Goal: Information Seeking & Learning: Learn about a topic

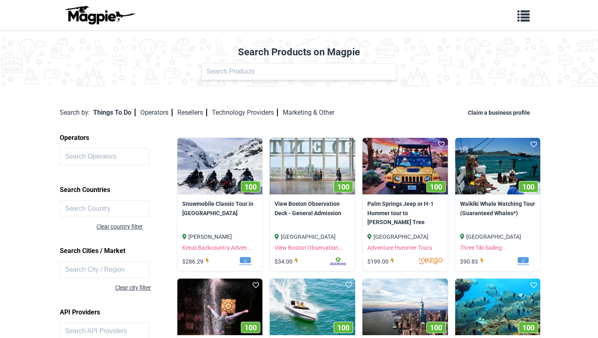
click at [256, 70] on input "text" at bounding box center [298, 71] width 195 height 17
click button at bounding box center [0, 0] width 0 height 0
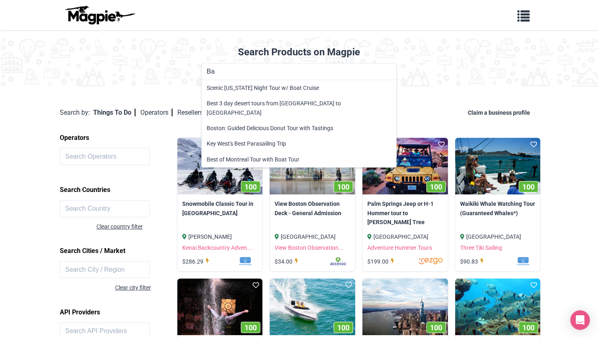
type input "B"
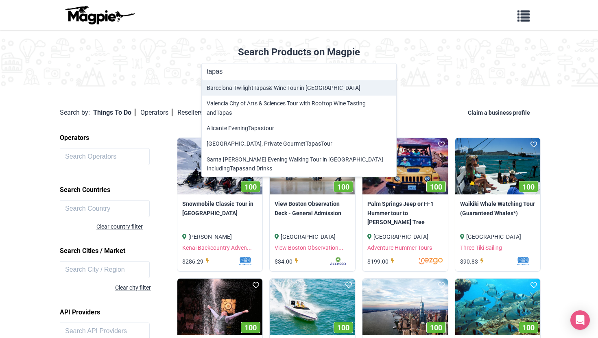
type input "Barcelona Twilight Tapas & Wine Tour in [GEOGRAPHIC_DATA]"
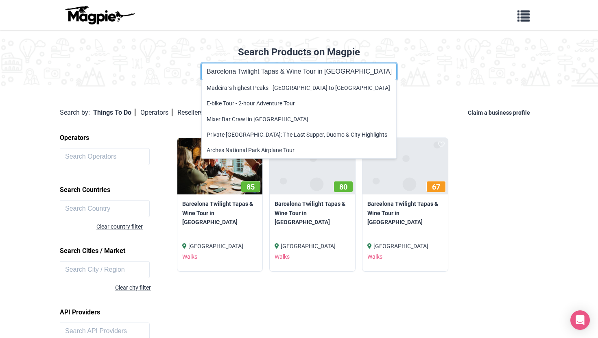
drag, startPoint x: 345, startPoint y: 72, endPoint x: 158, endPoint y: 68, distance: 186.4
click at [158, 68] on div "Product Name Barcelona Twilight Tapas & Wine Tour in El Born Madeira´s highest …" at bounding box center [299, 71] width 588 height 17
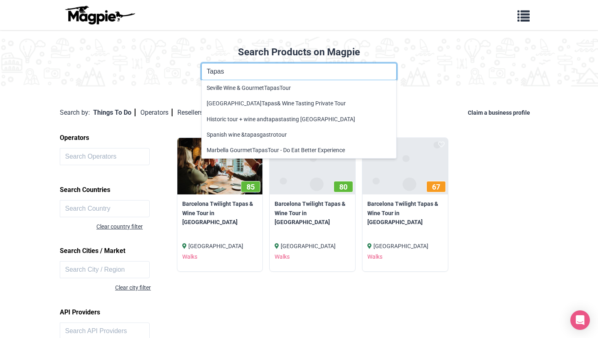
type input "Tapas"
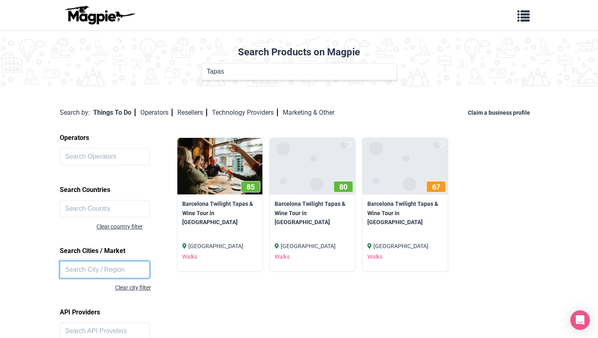
click at [83, 266] on input "text" at bounding box center [105, 269] width 90 height 17
type input "barcelona"
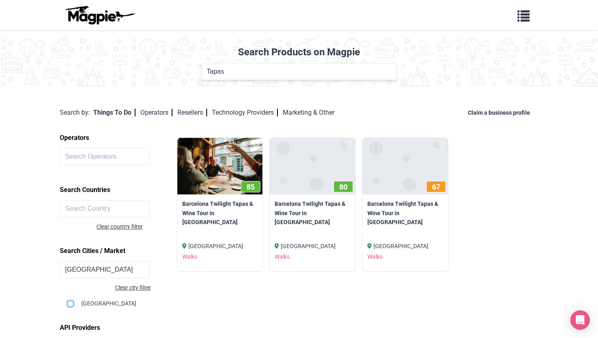
click at [69, 303] on input "checkbox" at bounding box center [71, 304] width 6 height 6
checkbox input "true"
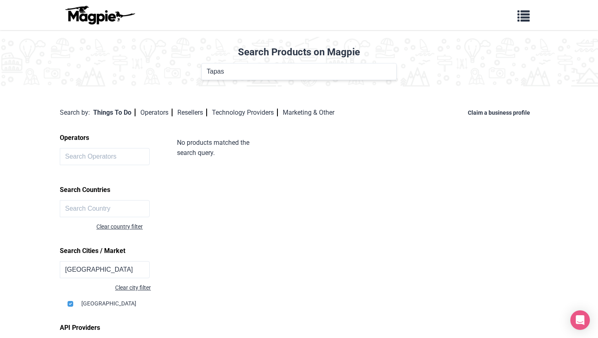
click at [44, 243] on body "Problems we solve Products Content Management and Distribution Magpie for Resel…" at bounding box center [299, 242] width 598 height 485
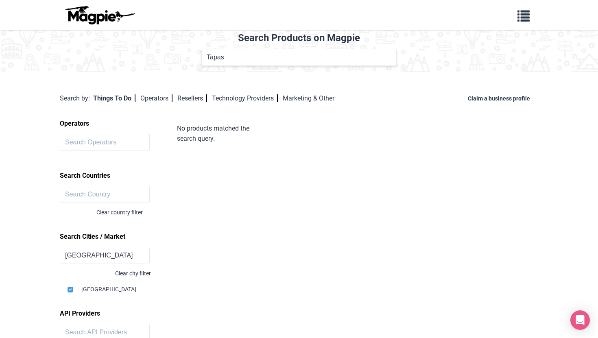
scroll to position [16, 0]
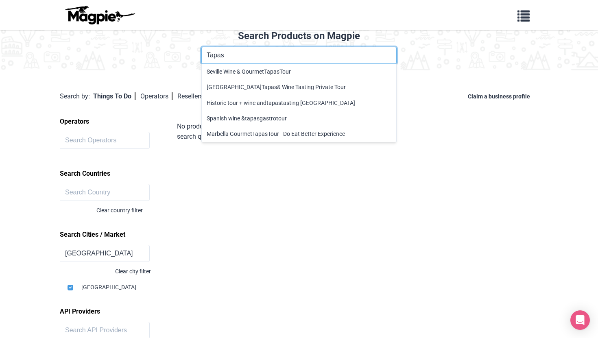
drag, startPoint x: 232, startPoint y: 61, endPoint x: 193, endPoint y: 57, distance: 39.6
click at [197, 57] on div "Product Name Tapas Seville Wine & Gourmet Tapas Tour Barcelona Tapas & Wine Tas…" at bounding box center [299, 55] width 588 height 17
click at [172, 76] on div "Search by: Things To Do Operators Resellers Technology Providers Marketing & Ot…" at bounding box center [299, 96] width 479 height 43
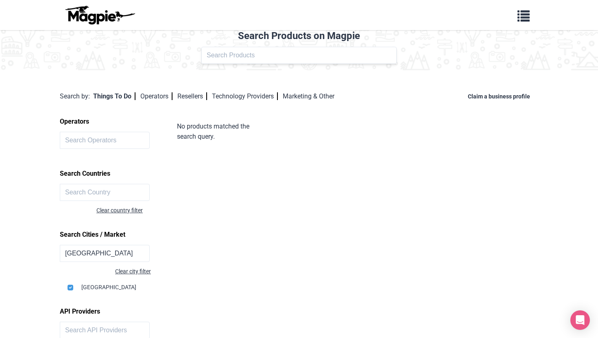
scroll to position [33, 0]
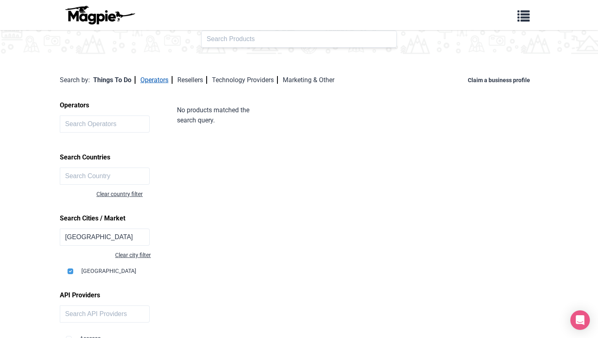
click at [165, 79] on link "Operators" at bounding box center [156, 80] width 32 height 8
click at [71, 271] on input "checkbox" at bounding box center [71, 272] width 6 height 6
checkbox input "false"
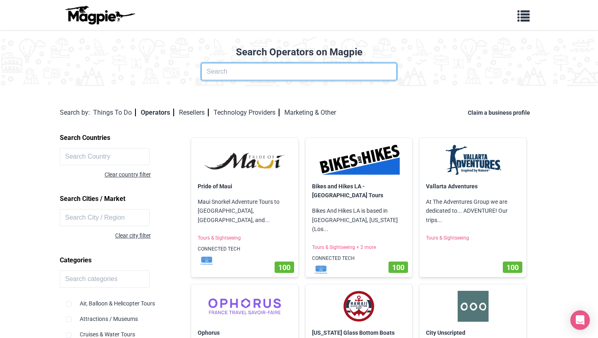
click at [274, 71] on input "text" at bounding box center [298, 71] width 195 height 17
type input "Eating"
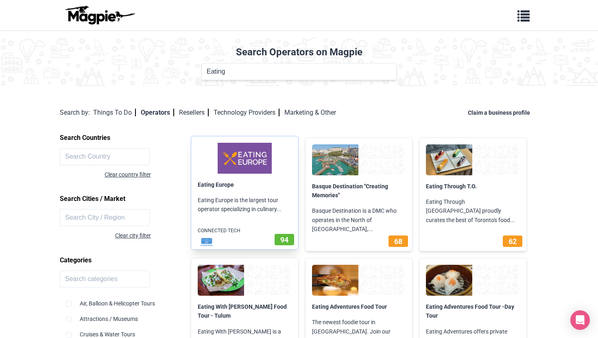
click at [230, 214] on p "Eating Europe is the largest tour operator specializing in culinary..." at bounding box center [244, 204] width 107 height 31
click at [232, 183] on link "Eating Europe" at bounding box center [216, 185] width 36 height 7
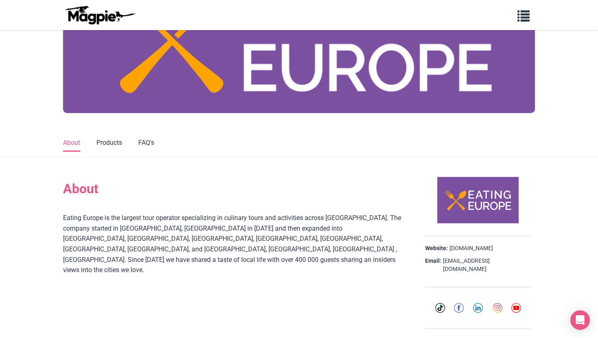
scroll to position [147, 0]
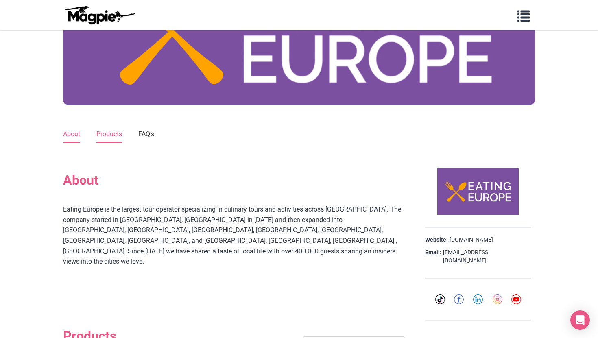
click at [114, 142] on link "Products" at bounding box center [109, 134] width 26 height 17
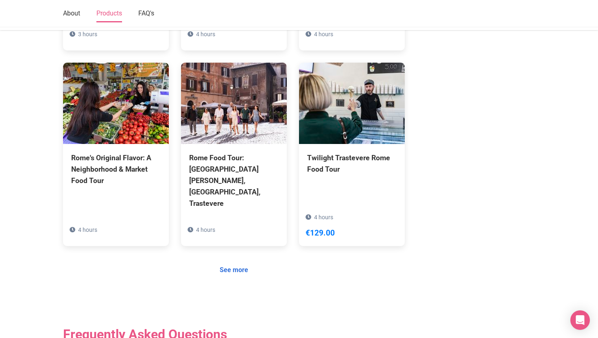
scroll to position [629, 0]
click at [245, 262] on link "See more" at bounding box center [233, 269] width 39 height 15
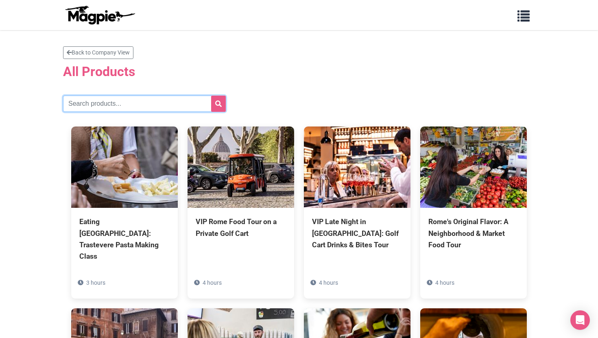
click at [184, 102] on input "text" at bounding box center [144, 104] width 163 height 16
type input "[GEOGRAPHIC_DATA]"
click at [211, 96] on button "submit" at bounding box center [218, 104] width 15 height 16
